Goal: Information Seeking & Learning: Learn about a topic

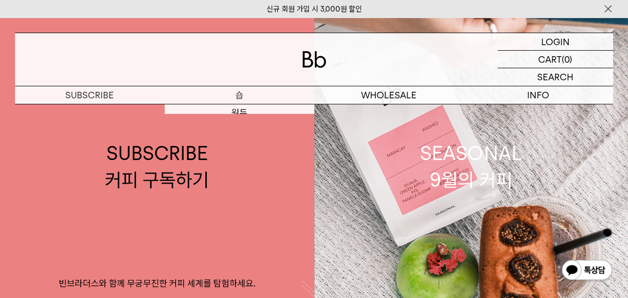
click at [246, 111] on link "SUBSCRIBE 커피 구독하기 빈브라더스와 함께 무궁무진한 커피 세계를 탐험하세요." at bounding box center [157, 167] width 314 height 298
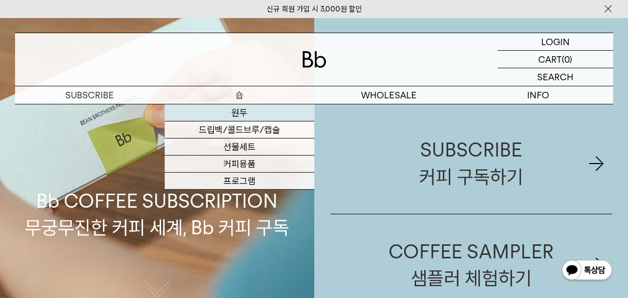
click at [243, 113] on link "원두" at bounding box center [240, 112] width 150 height 17
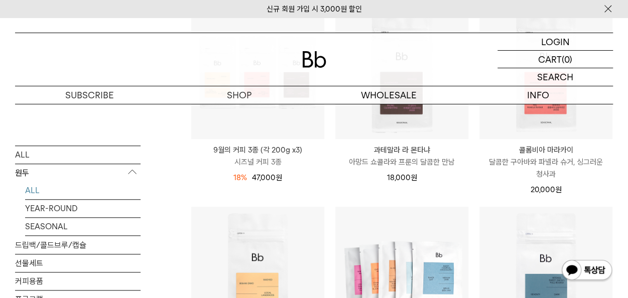
scroll to position [370, 0]
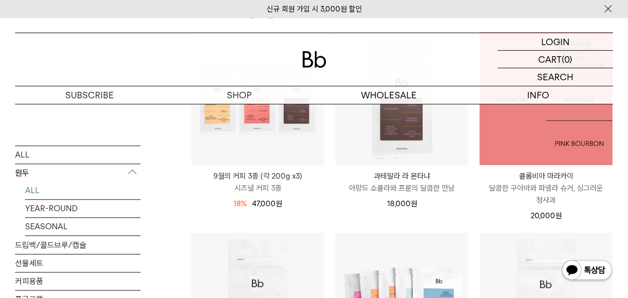
click at [545, 146] on img at bounding box center [546, 98] width 133 height 133
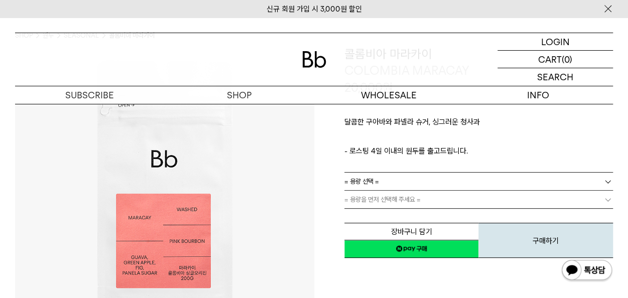
scroll to position [67, 0]
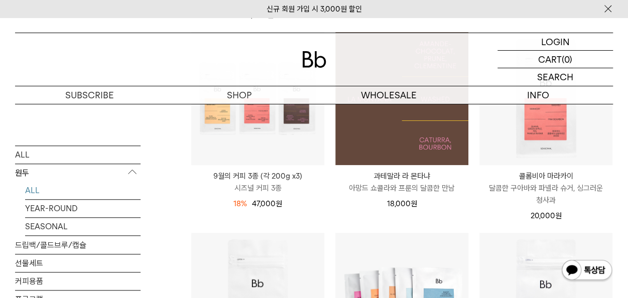
click at [420, 161] on img at bounding box center [401, 98] width 133 height 133
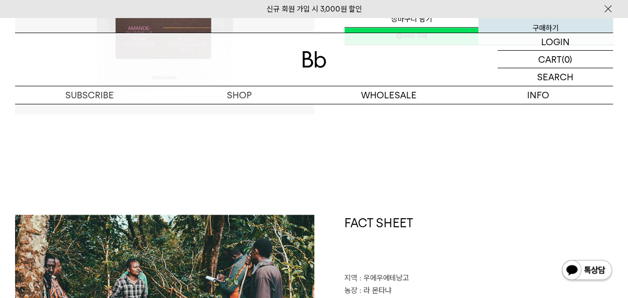
scroll to position [458, 0]
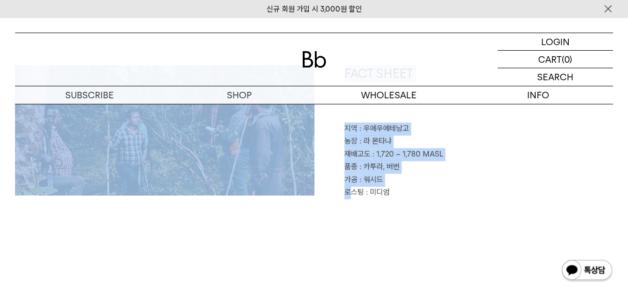
drag, startPoint x: 633, startPoint y: 67, endPoint x: 354, endPoint y: 246, distance: 331.1
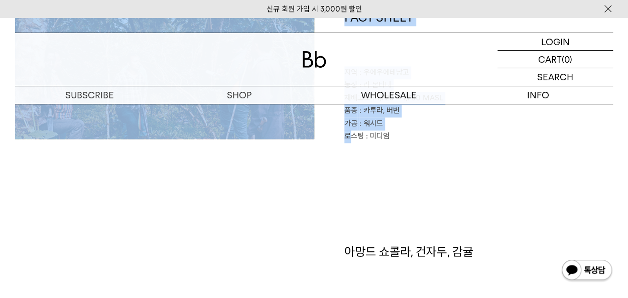
scroll to position [439, 0]
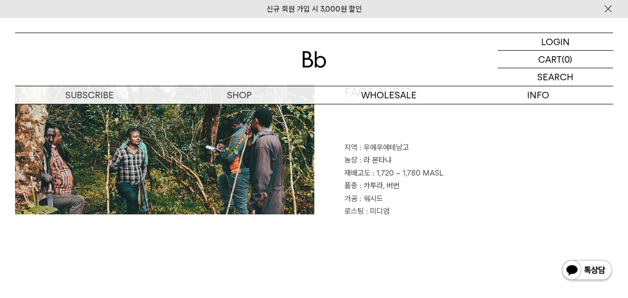
click at [518, 219] on div "FACT SHEET 지역 : [GEOGRAPHIC_DATA] 농장 : [GEOGRAPHIC_DATA] 재배고도 : 1,720 ~ 1,780 M…" at bounding box center [314, 201] width 598 height 234
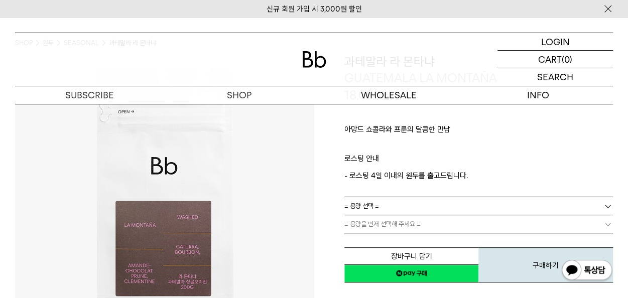
scroll to position [37, 0]
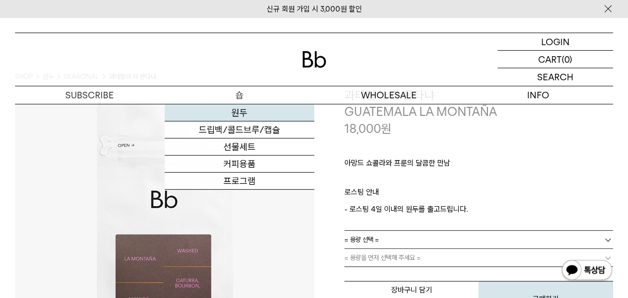
click at [244, 108] on link "원두" at bounding box center [240, 112] width 150 height 17
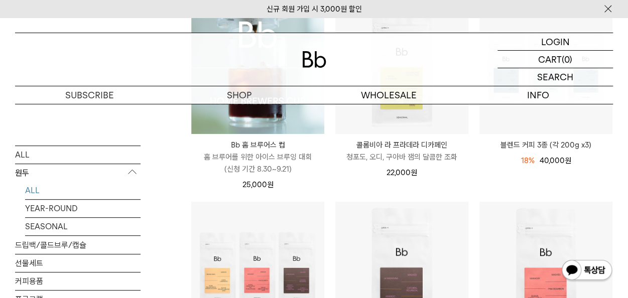
scroll to position [330, 0]
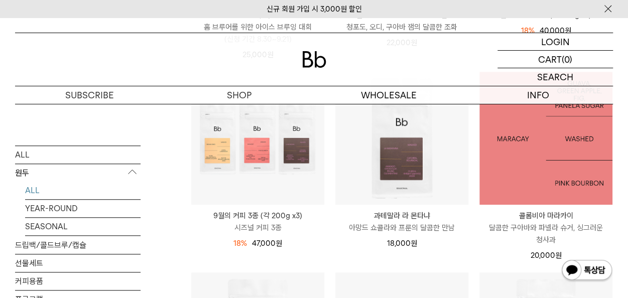
click at [544, 167] on img at bounding box center [546, 138] width 133 height 133
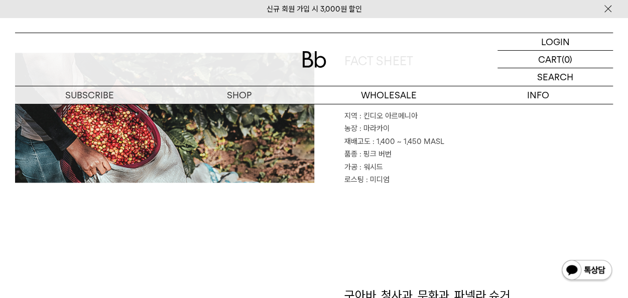
scroll to position [456, 0]
